Goal: Task Accomplishment & Management: Manage account settings

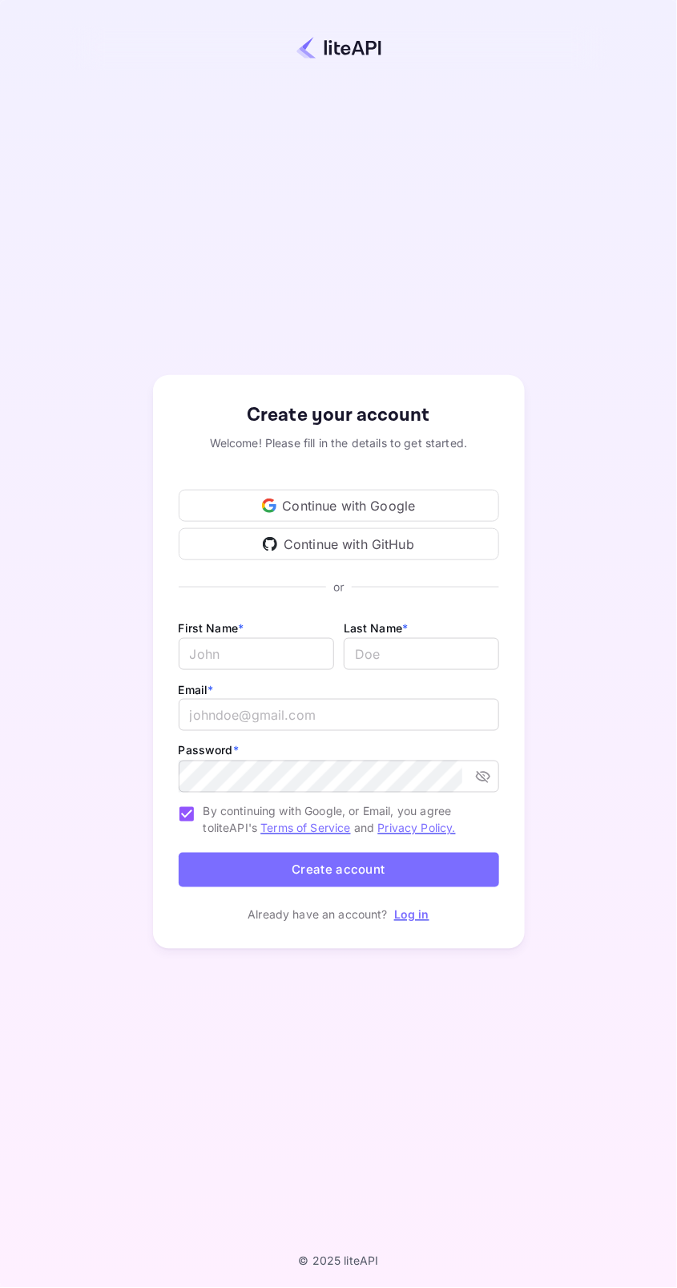
click at [377, 522] on div "Continue with Google" at bounding box center [339, 506] width 320 height 32
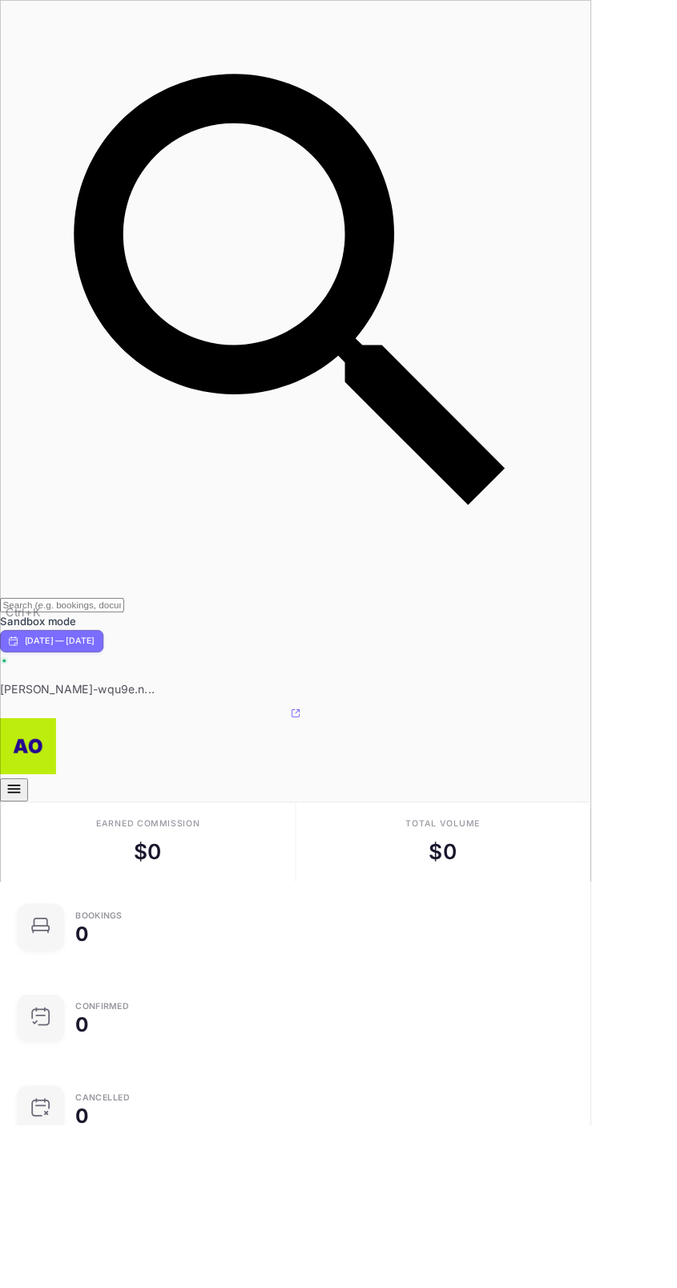
scroll to position [260, 637]
click at [23, 898] on icon "button" at bounding box center [16, 903] width 14 height 10
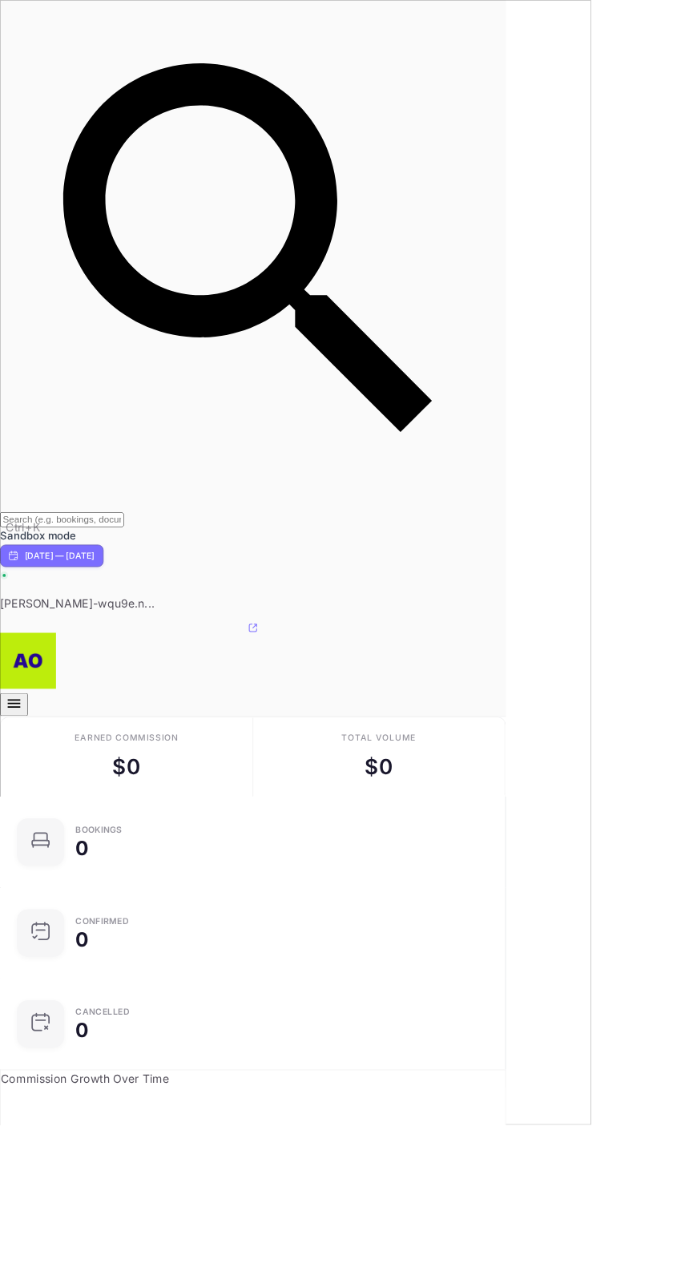
scroll to position [260, 539]
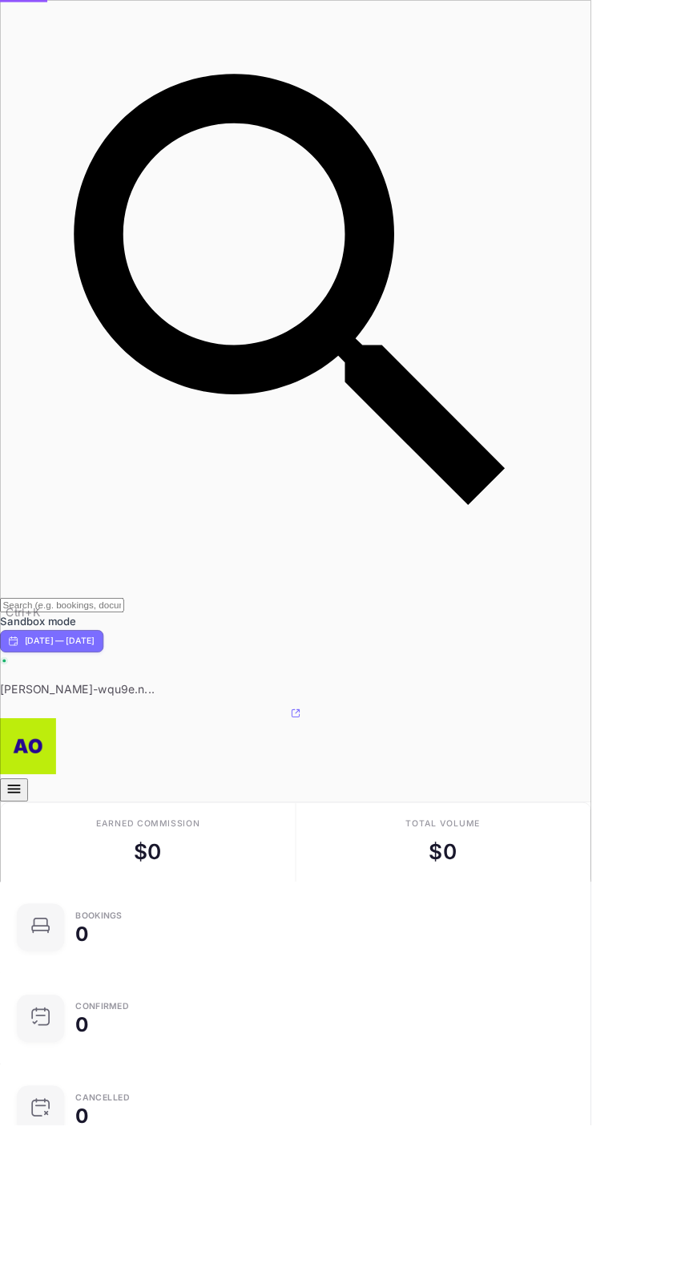
scroll to position [260, 637]
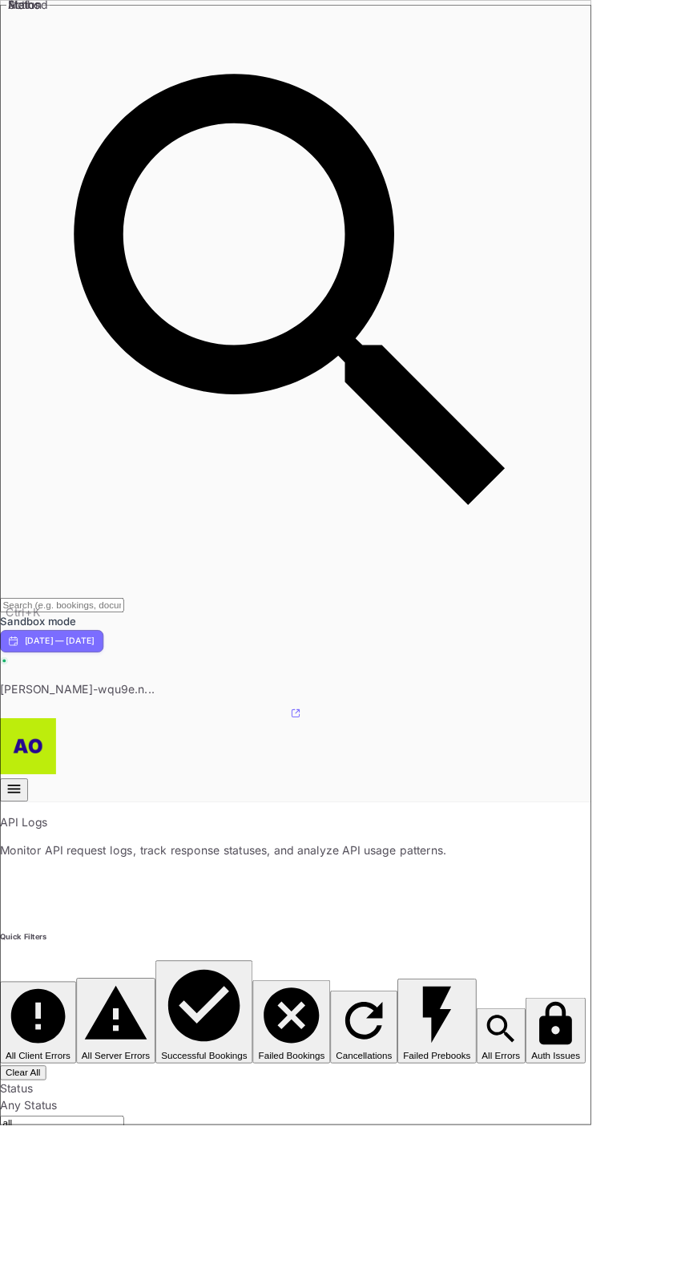
click at [642, 779] on p "[PERSON_NAME]-wqu9e.n..." at bounding box center [338, 788] width 677 height 19
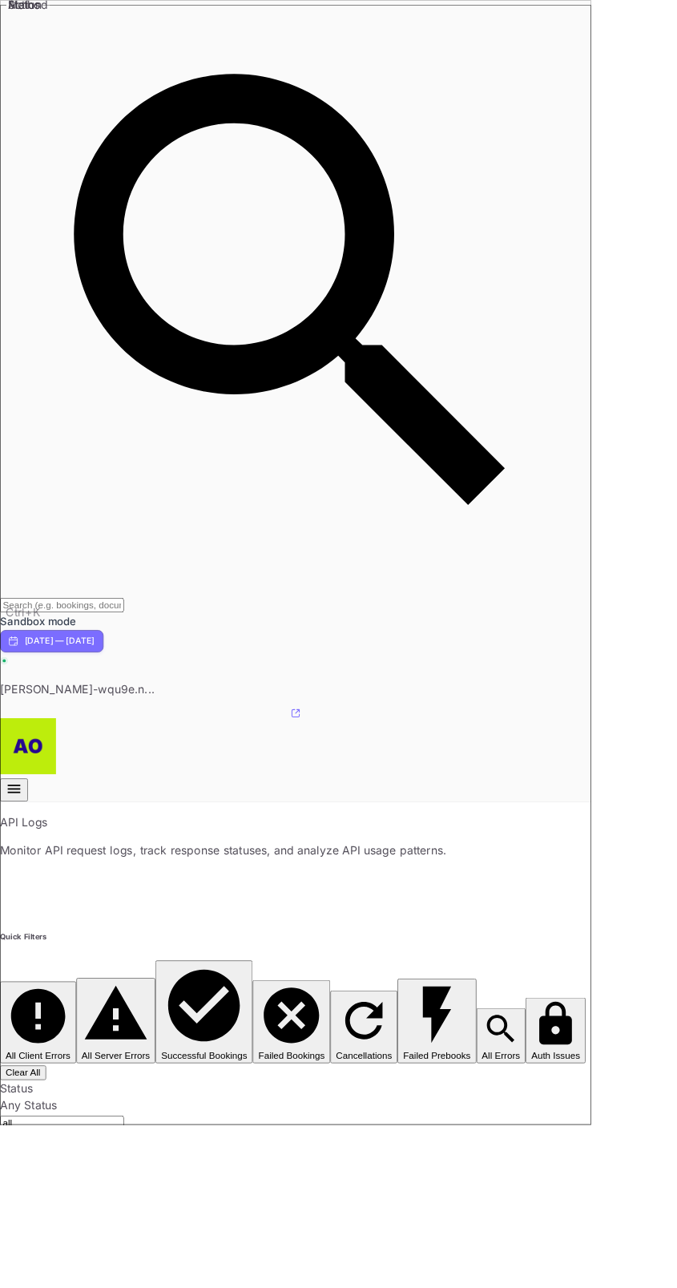
click at [23, 898] on icon "button" at bounding box center [16, 903] width 14 height 10
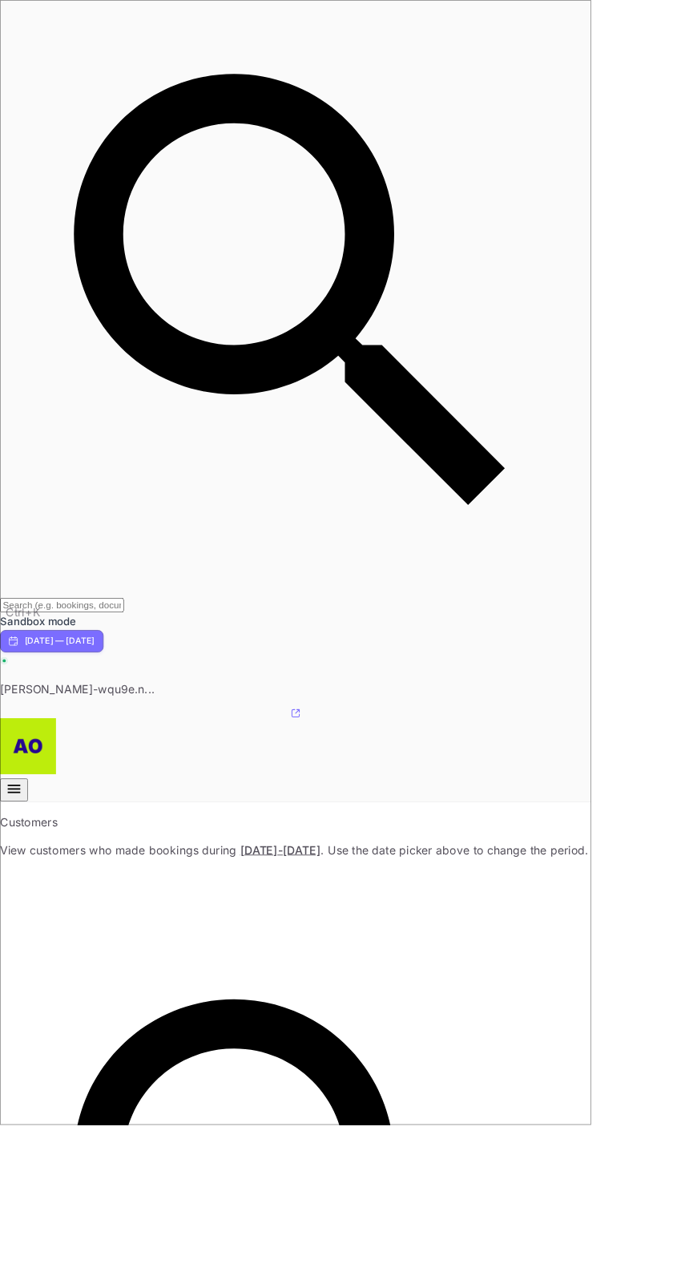
click at [26, 893] on icon "button" at bounding box center [15, 902] width 19 height 19
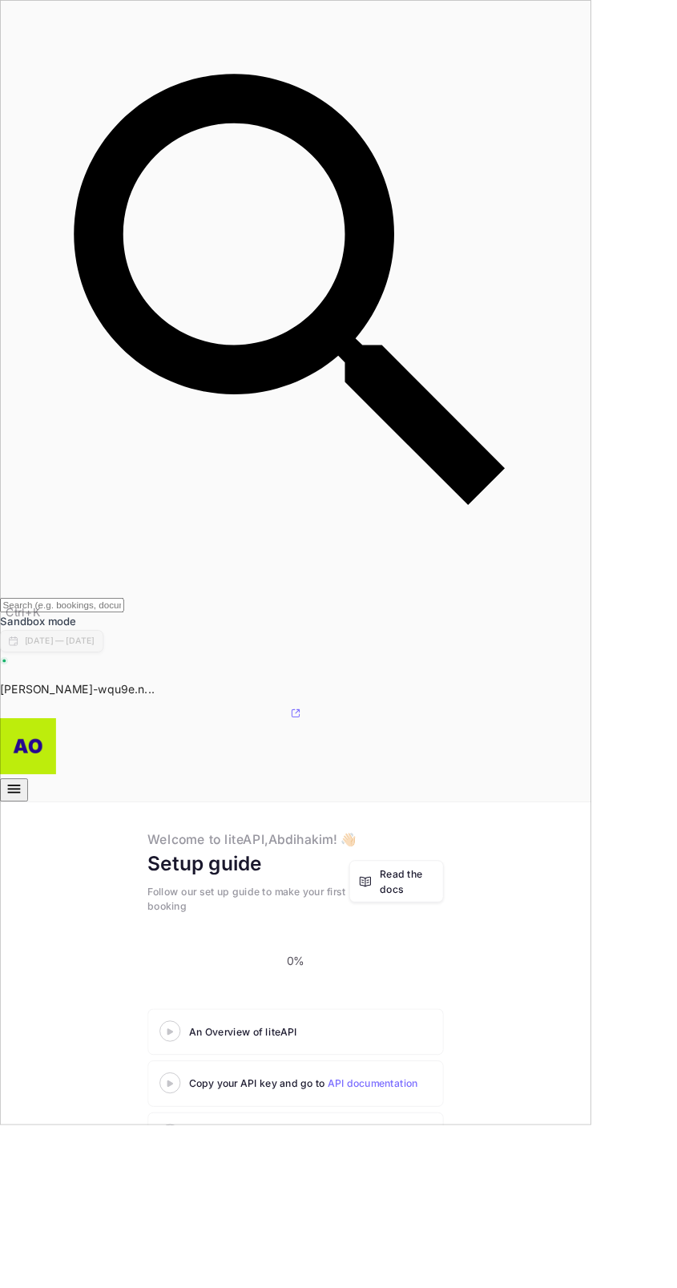
click at [440, 1233] on link "API documentation" at bounding box center [426, 1240] width 103 height 14
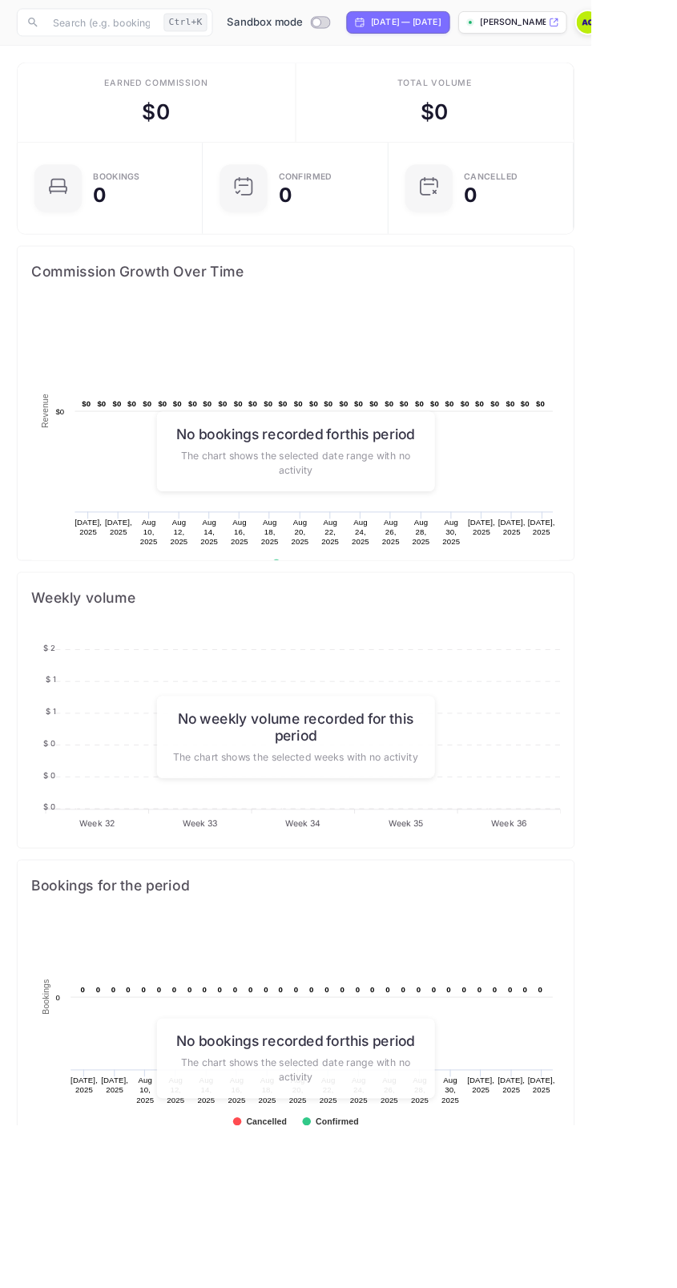
click at [676, 29] on img at bounding box center [673, 26] width 26 height 26
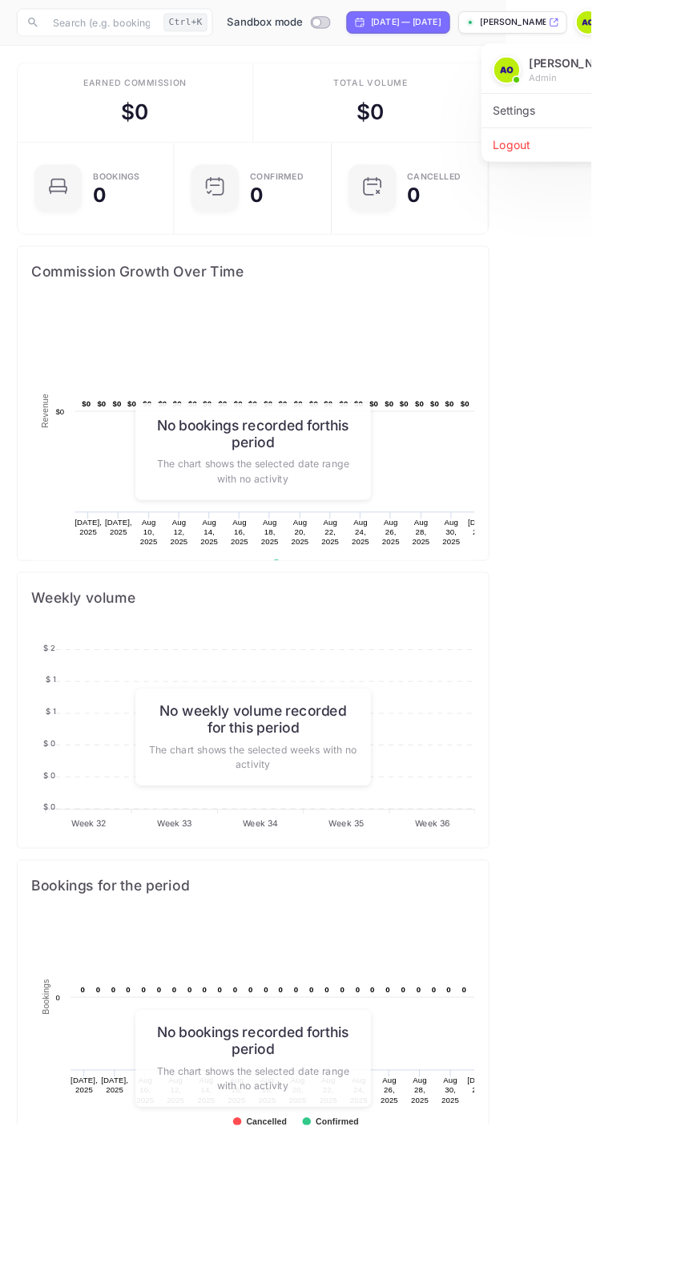
scroll to position [260, 539]
click at [635, 118] on div "Settings" at bounding box center [643, 126] width 184 height 38
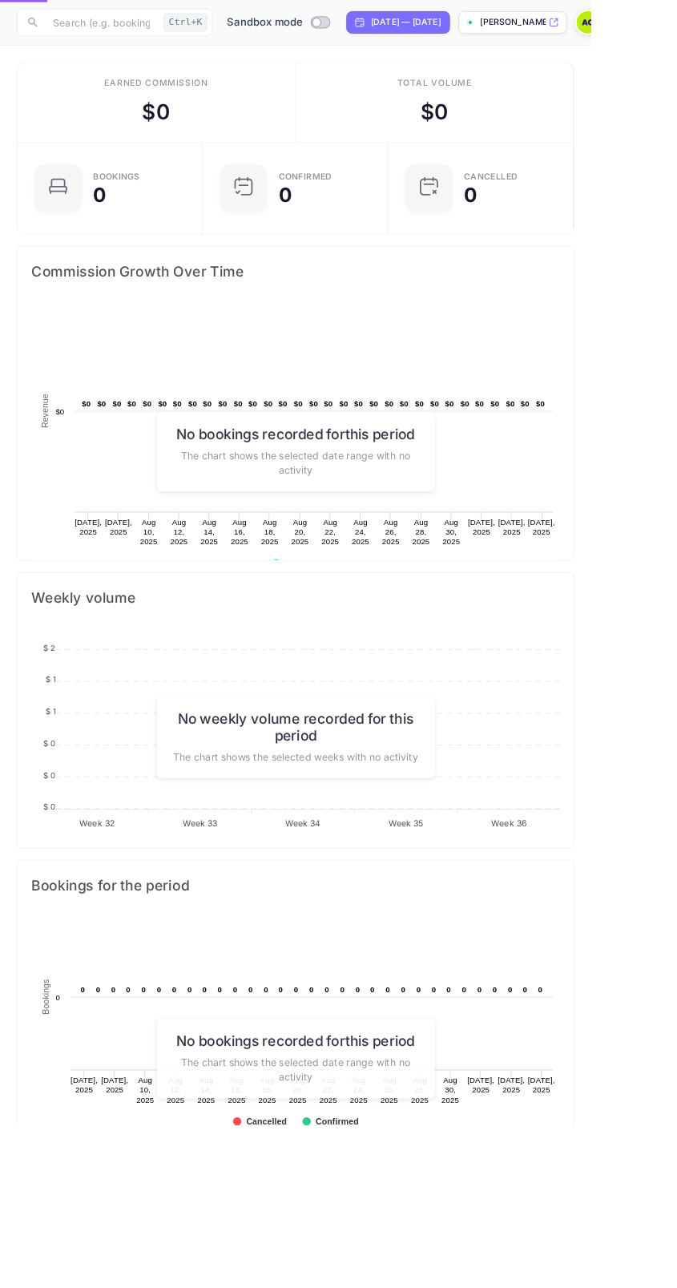
scroll to position [260, 637]
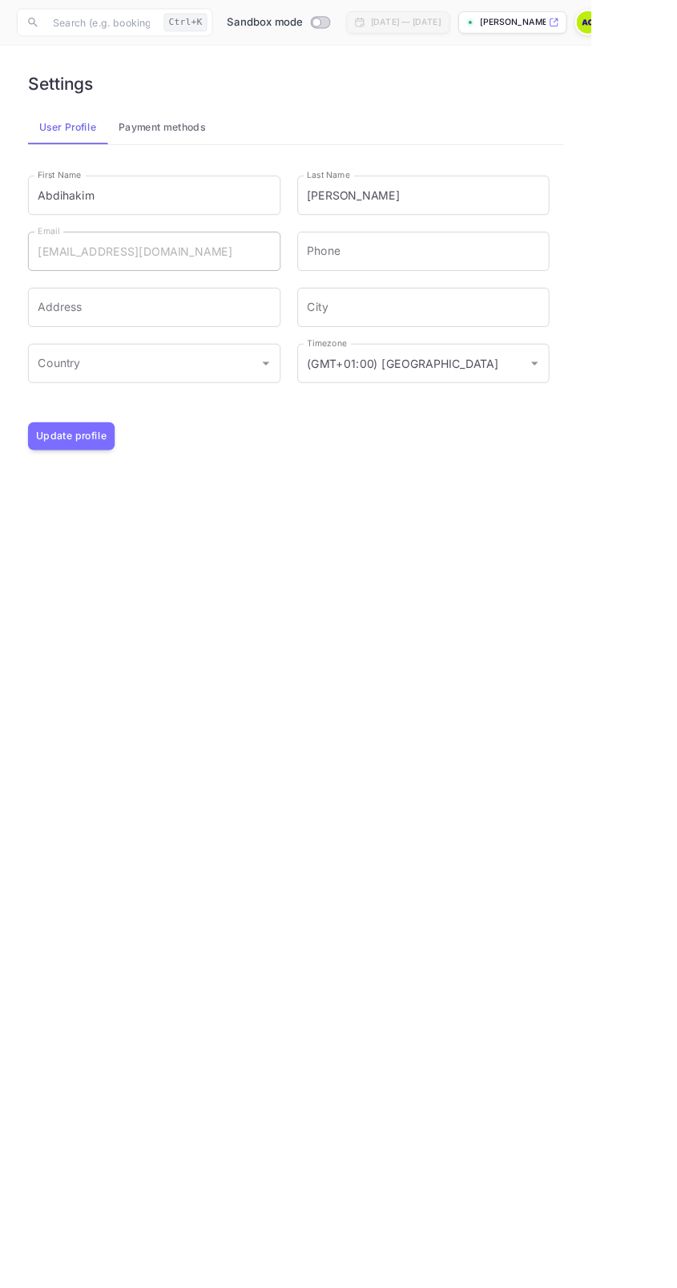
click at [304, 415] on icon "Open" at bounding box center [304, 416] width 8 height 4
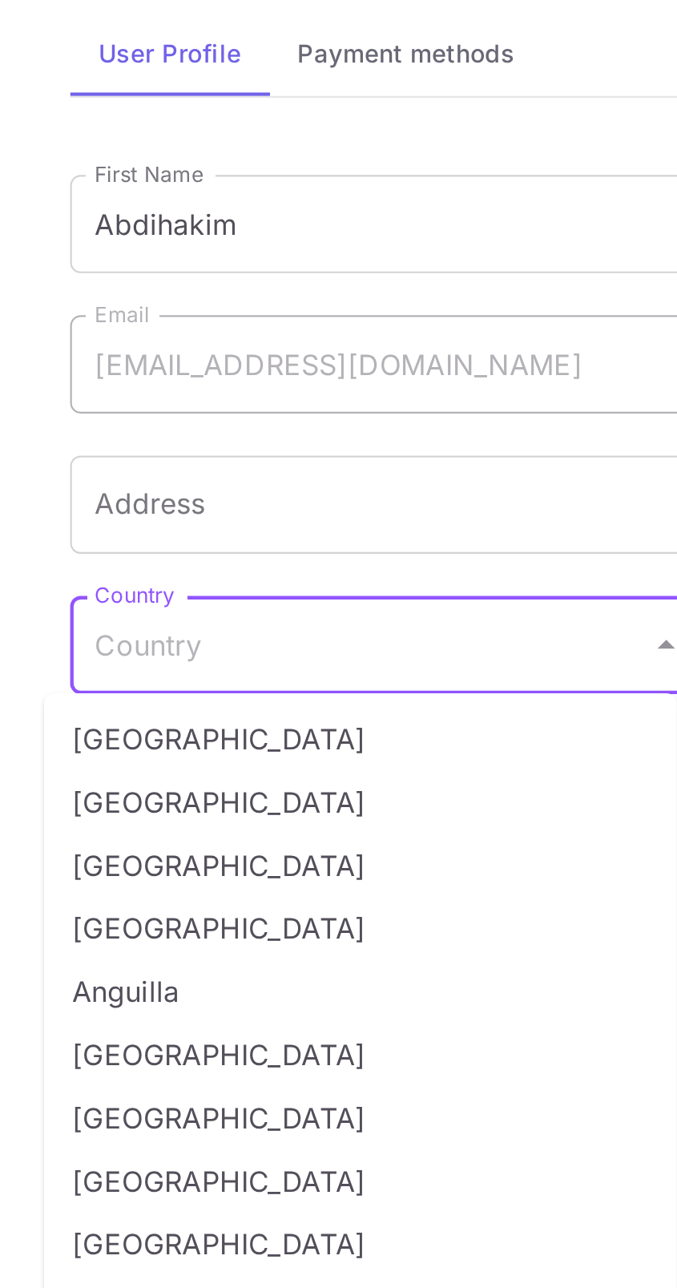
type input "[GEOGRAPHIC_DATA]"
type input "[PHONE_NUMBER]"
type input "5319"
type input "[GEOGRAPHIC_DATA]"
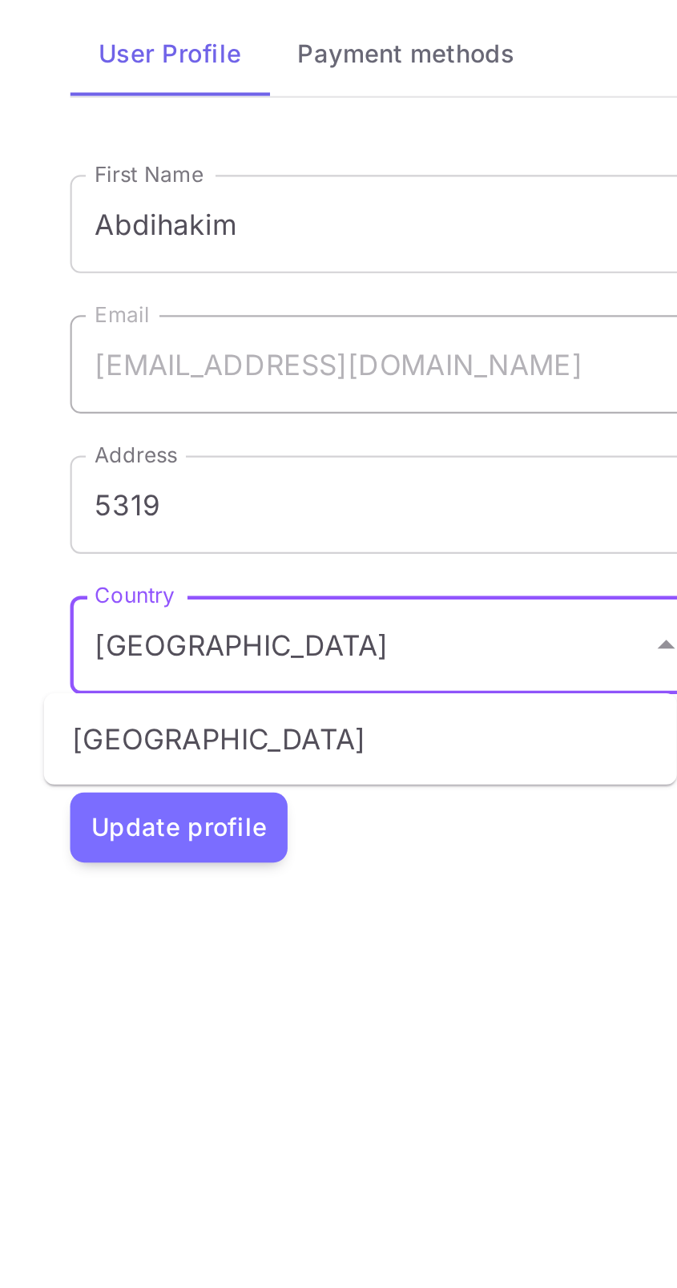
click at [75, 503] on button "Update profile" at bounding box center [81, 499] width 99 height 32
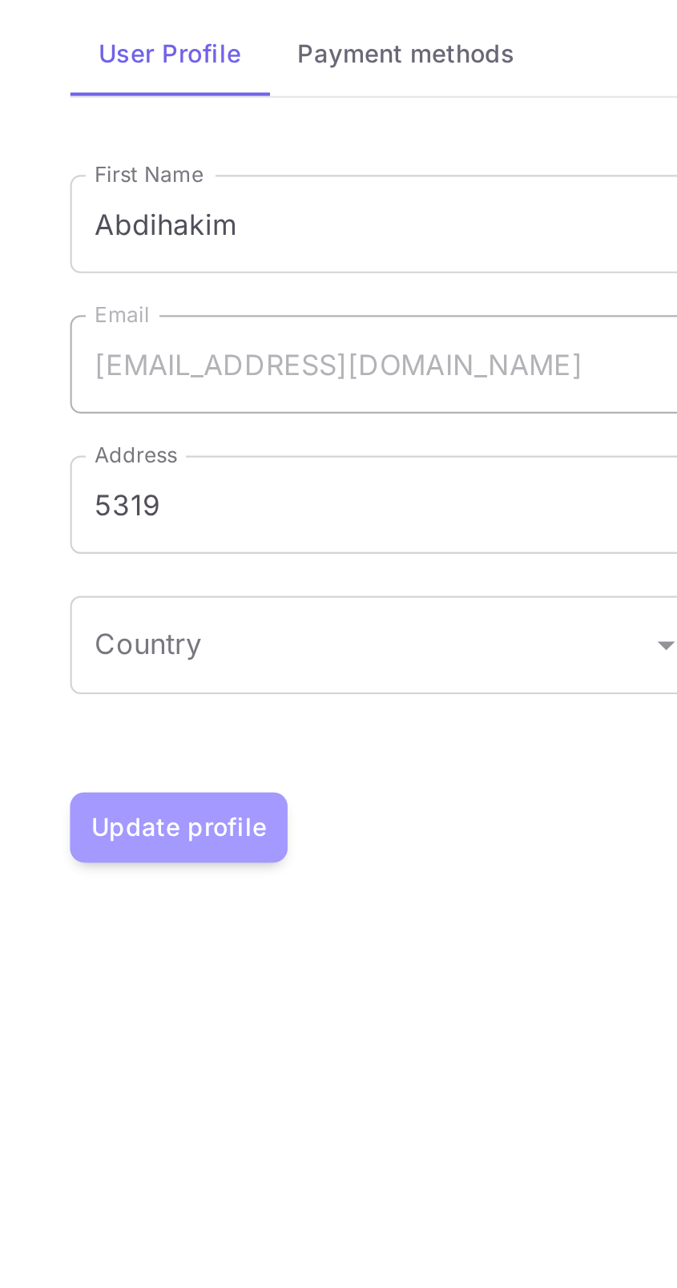
click at [115, 498] on button "Update profile" at bounding box center [81, 499] width 99 height 32
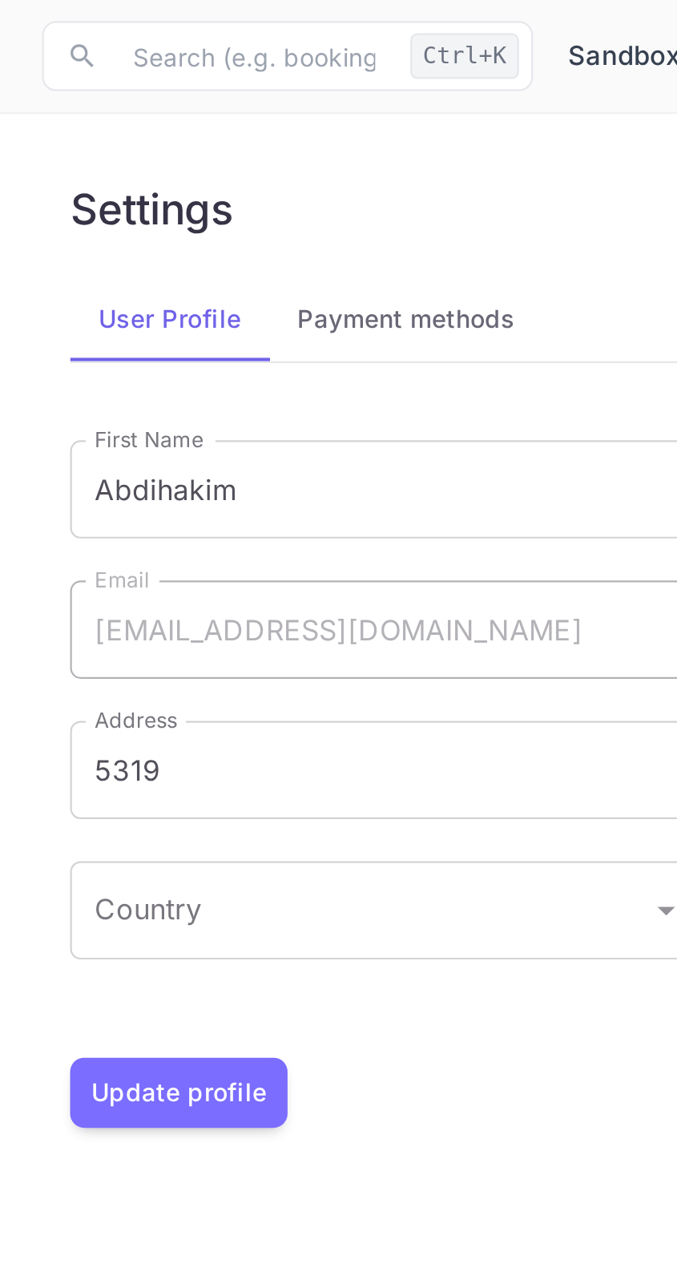
click at [224, 134] on button "Payment methods" at bounding box center [186, 146] width 126 height 38
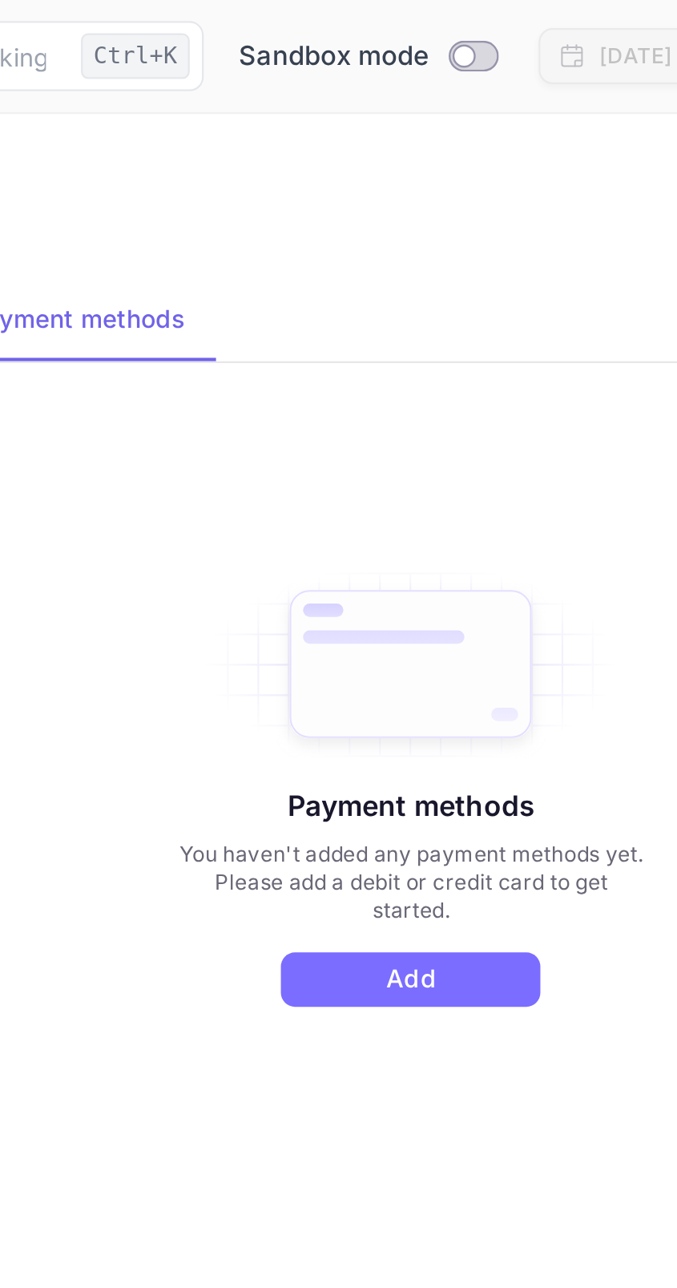
click at [376, 442] on button "Add" at bounding box center [338, 447] width 119 height 25
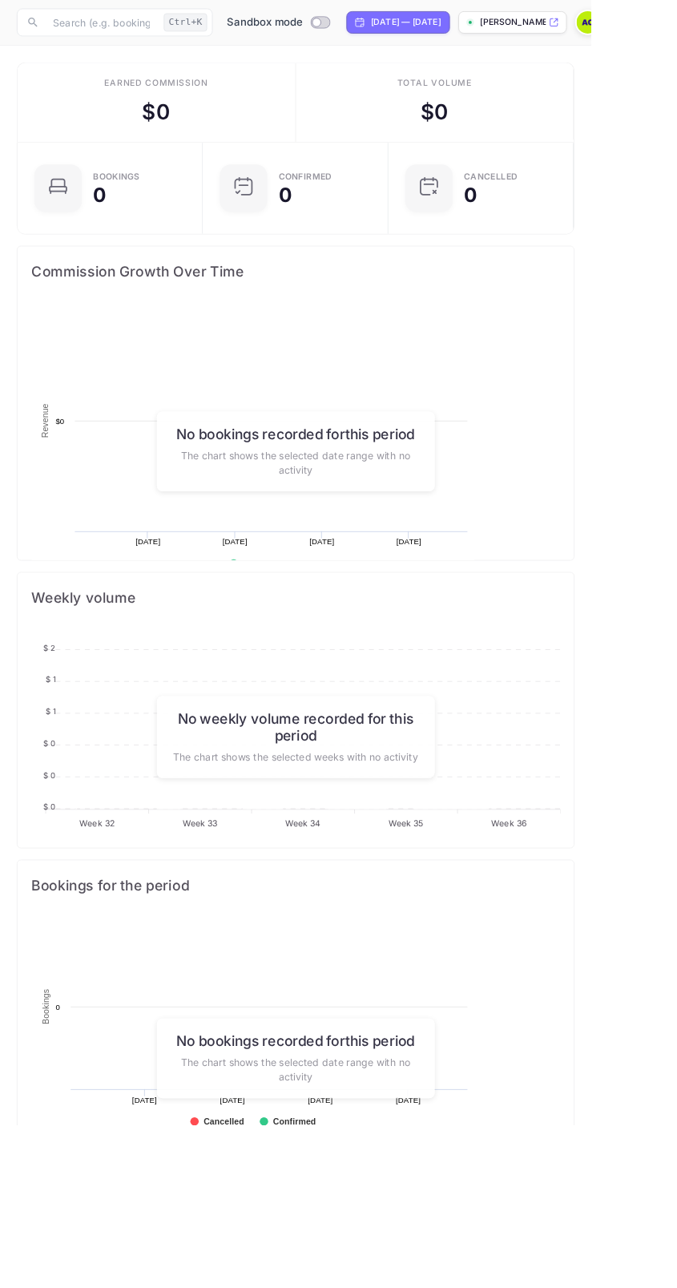
scroll to position [260, 637]
click at [625, 25] on p "[PERSON_NAME]-wqu9e.n..." at bounding box center [587, 25] width 75 height 14
